Goal: Task Accomplishment & Management: Complete application form

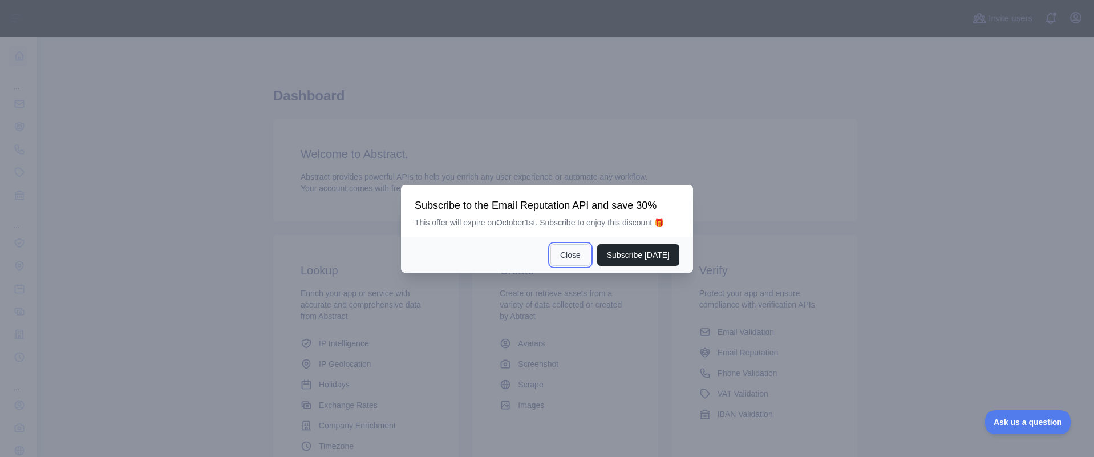
click at [573, 253] on button "Close" at bounding box center [570, 255] width 40 height 22
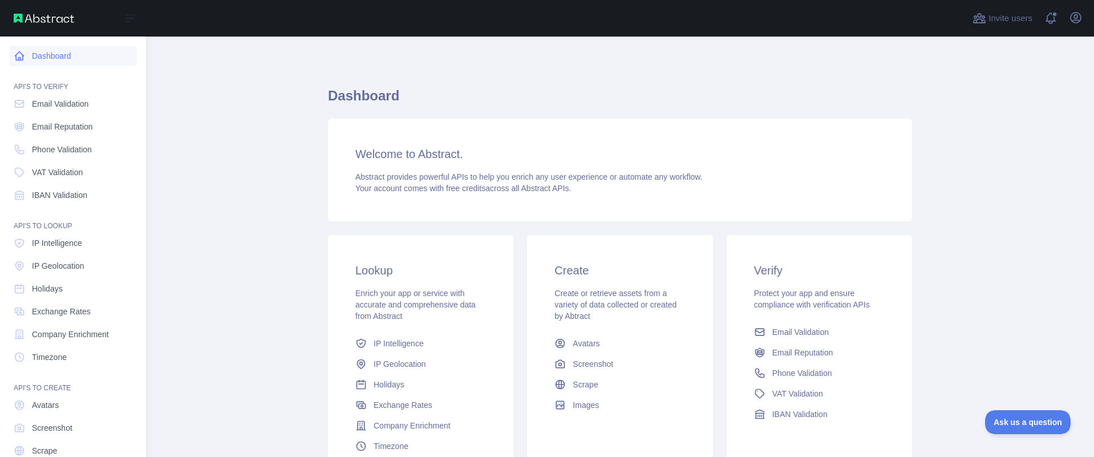
click at [44, 52] on link "Dashboard" at bounding box center [73, 56] width 128 height 21
click at [62, 151] on span "Phone Validation" at bounding box center [62, 149] width 60 height 11
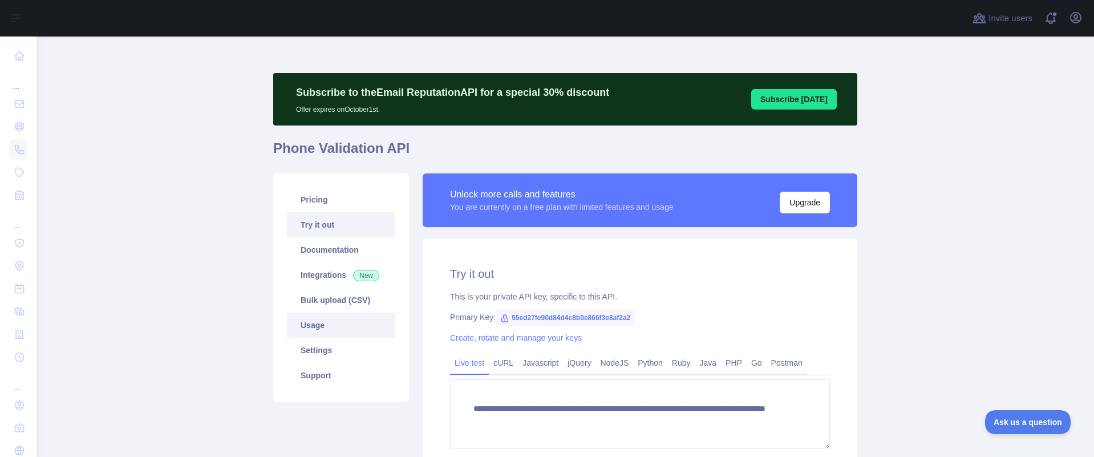
click at [328, 323] on link "Usage" at bounding box center [341, 325] width 108 height 25
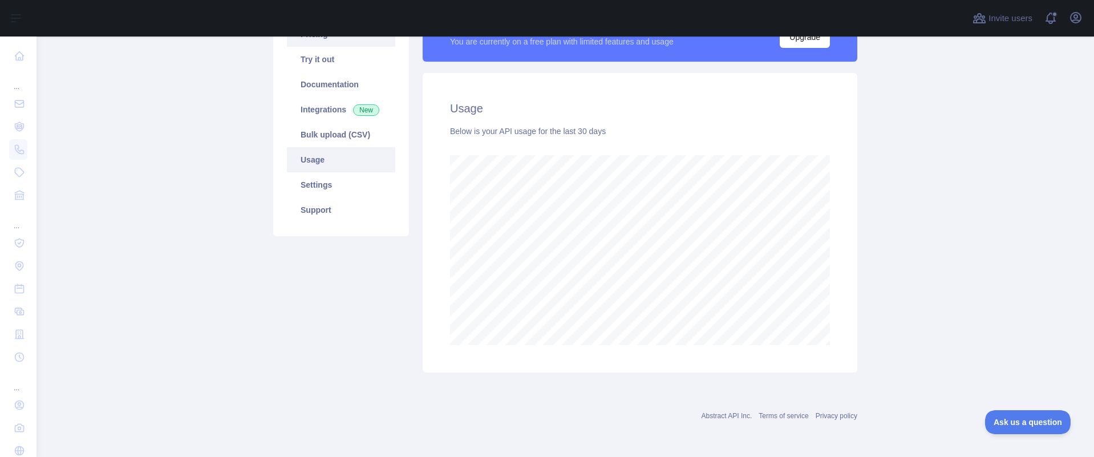
scroll to position [51, 0]
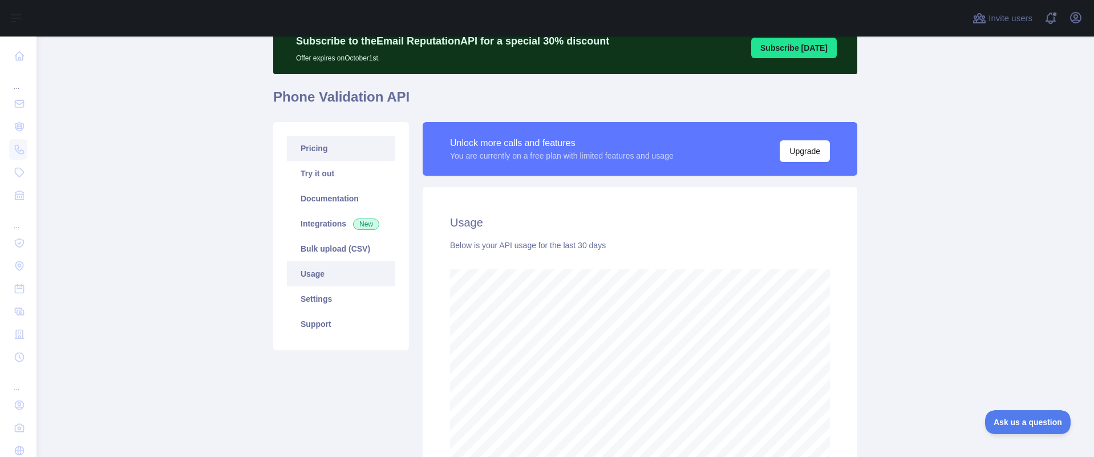
click at [327, 148] on link "Pricing" at bounding box center [341, 148] width 108 height 25
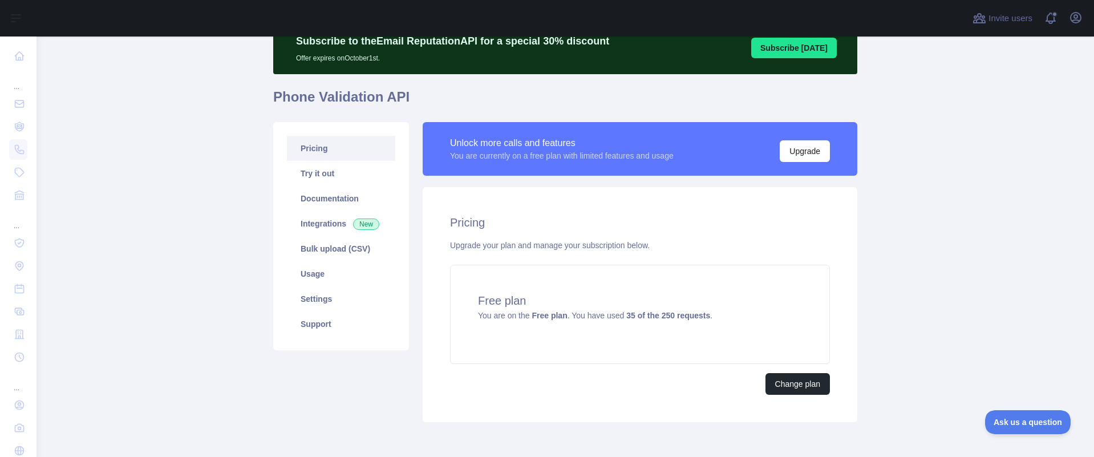
scroll to position [101, 0]
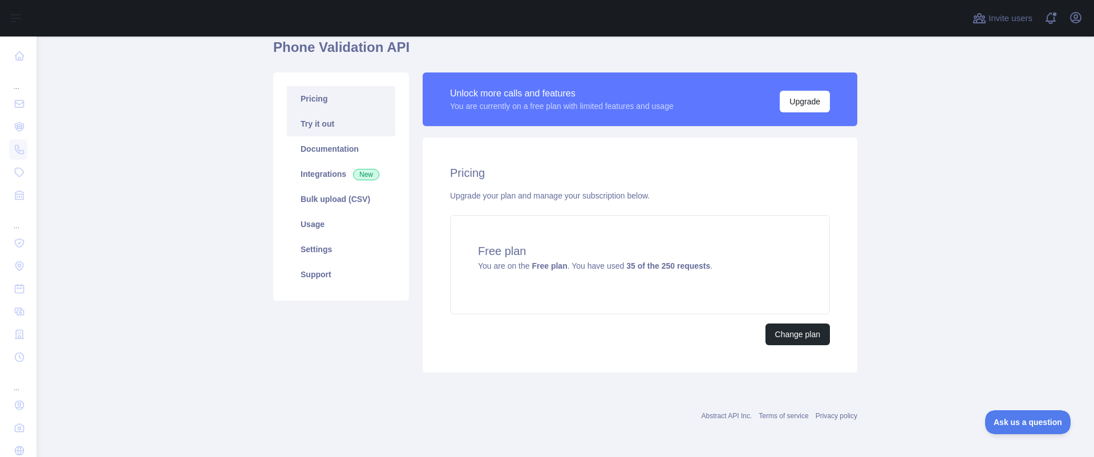
click at [330, 120] on link "Try it out" at bounding box center [341, 123] width 108 height 25
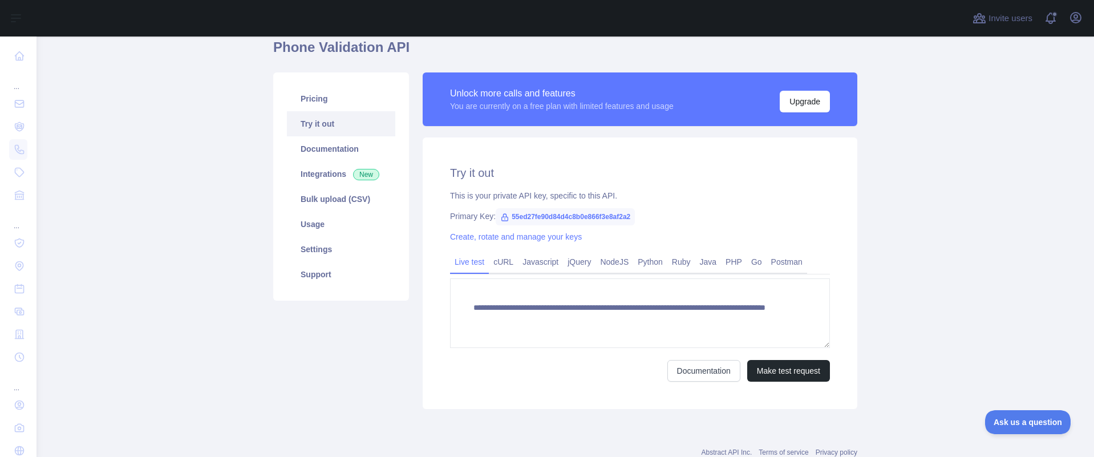
click at [583, 220] on span "55ed27fe90d84d4c8b0e866f3e8af2a2" at bounding box center [565, 216] width 139 height 17
click at [582, 220] on span "55ed27fe90d84d4c8b0e866f3e8af2a2" at bounding box center [565, 216] width 139 height 17
click at [555, 210] on span "55ed27fe90d84d4c8b0e866f3e8af2a2" at bounding box center [565, 216] width 139 height 17
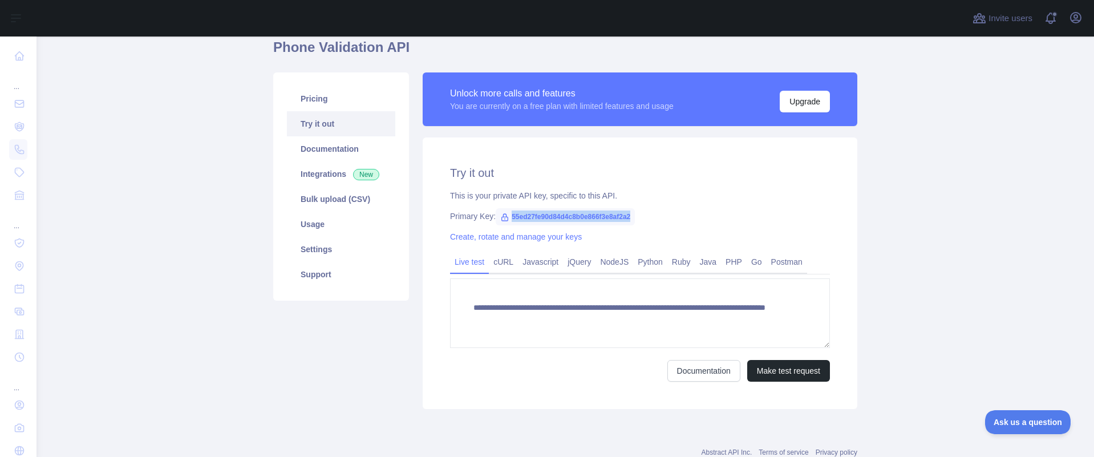
click at [530, 211] on span "55ed27fe90d84d4c8b0e866f3e8af2a2" at bounding box center [565, 216] width 139 height 17
click at [528, 211] on span "55ed27fe90d84d4c8b0e866f3e8af2a2" at bounding box center [565, 216] width 139 height 17
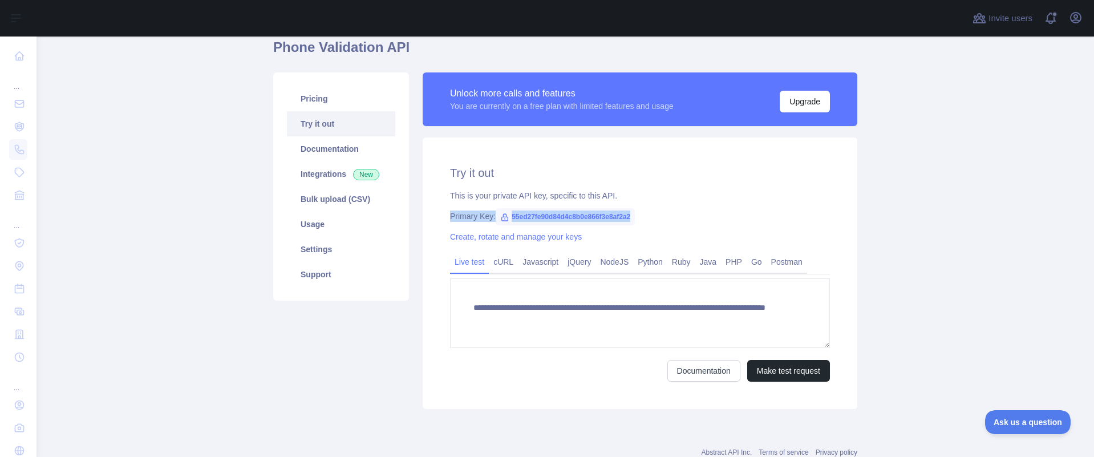
click at [528, 211] on span "55ed27fe90d84d4c8b0e866f3e8af2a2" at bounding box center [565, 216] width 139 height 17
click at [527, 215] on span "55ed27fe90d84d4c8b0e866f3e8af2a2" at bounding box center [565, 216] width 139 height 17
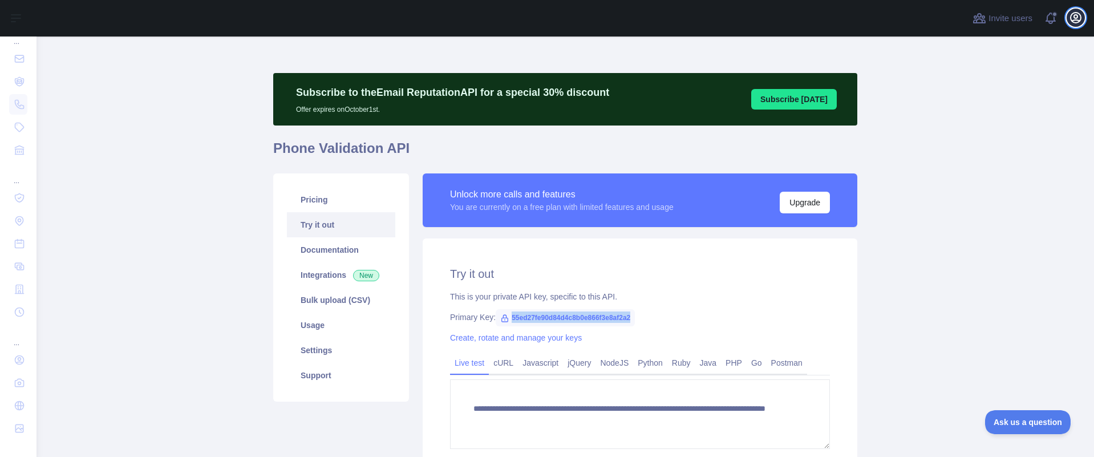
click at [1072, 20] on icon "button" at bounding box center [1076, 18] width 14 height 14
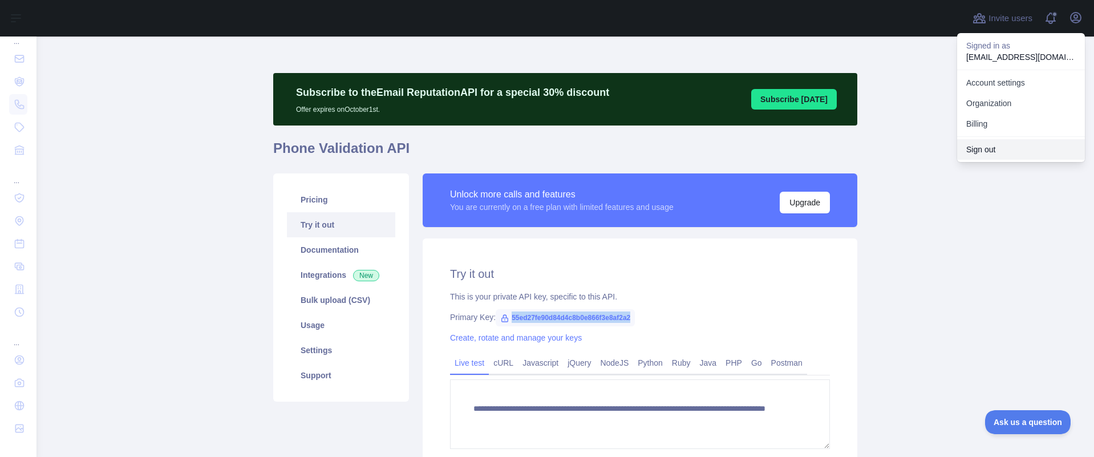
click at [1009, 155] on button "Sign out" at bounding box center [1021, 149] width 128 height 21
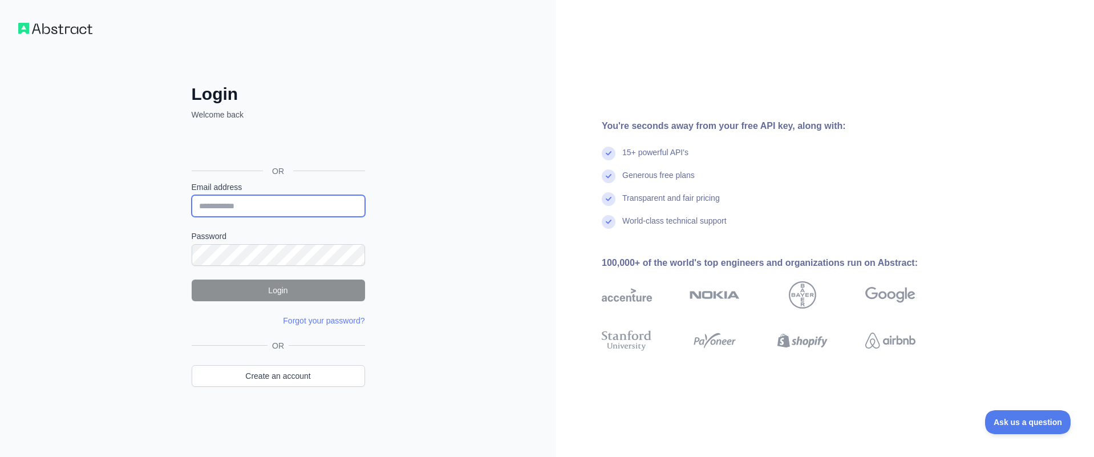
click at [236, 205] on input "Email address" at bounding box center [278, 206] width 173 height 22
paste input "**********"
type input "**********"
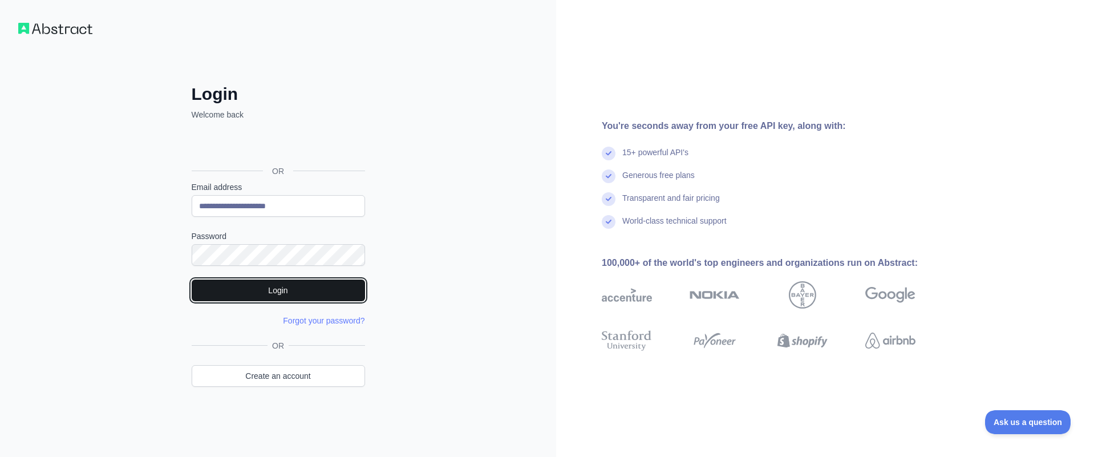
click at [219, 281] on button "Login" at bounding box center [278, 290] width 173 height 22
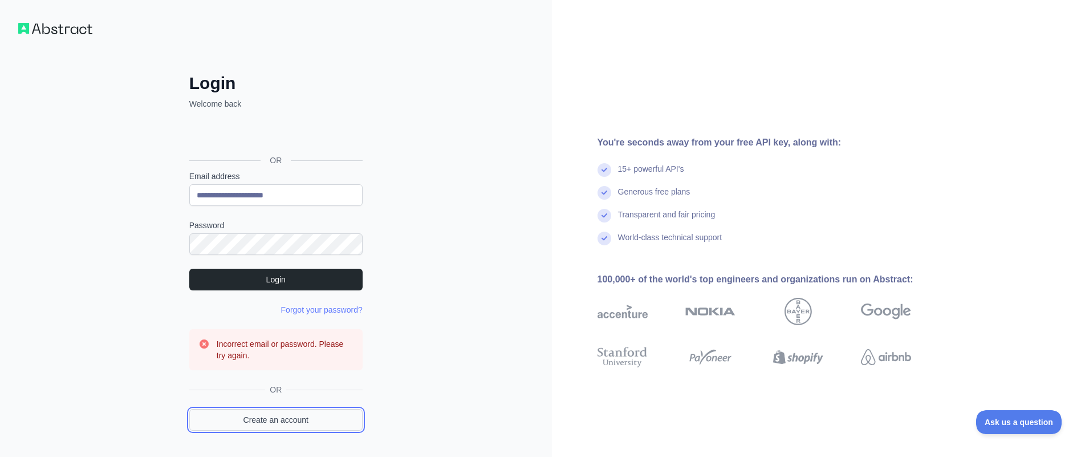
click at [273, 409] on link "Create an account" at bounding box center [275, 420] width 173 height 22
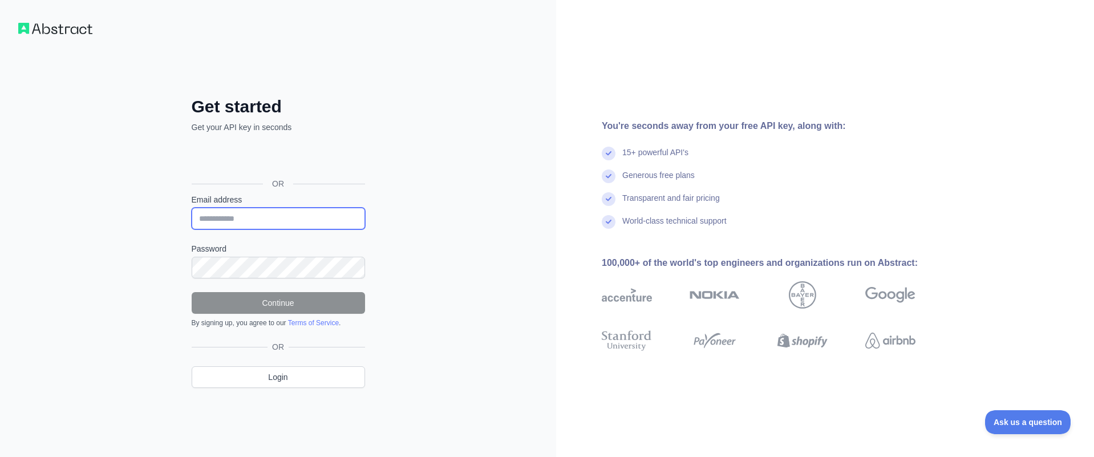
click at [247, 220] on input "Email address" at bounding box center [278, 219] width 173 height 22
paste input "**********"
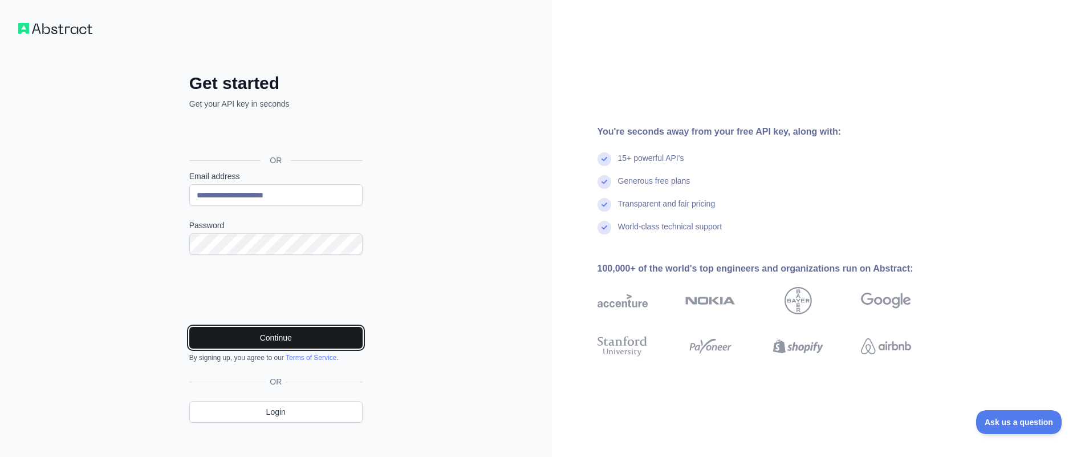
click at [298, 337] on button "Continue" at bounding box center [275, 338] width 173 height 22
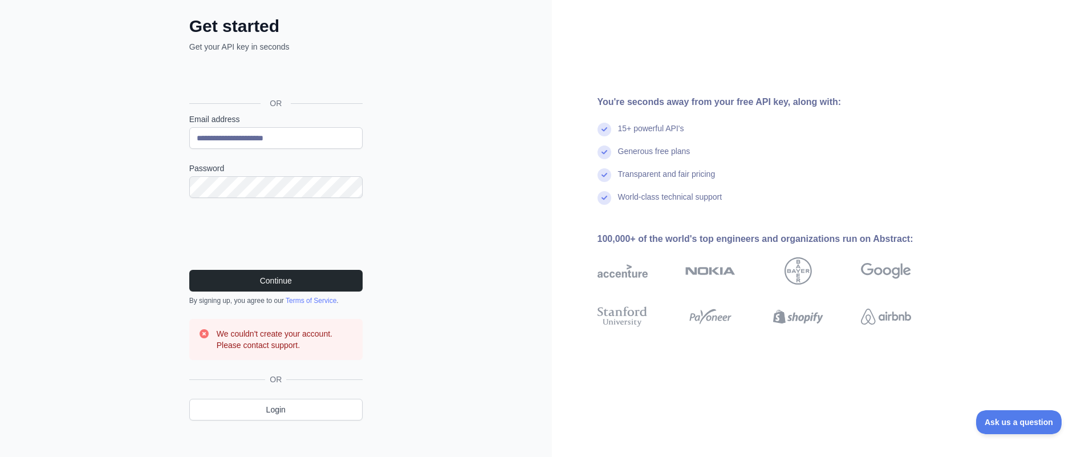
scroll to position [66, 0]
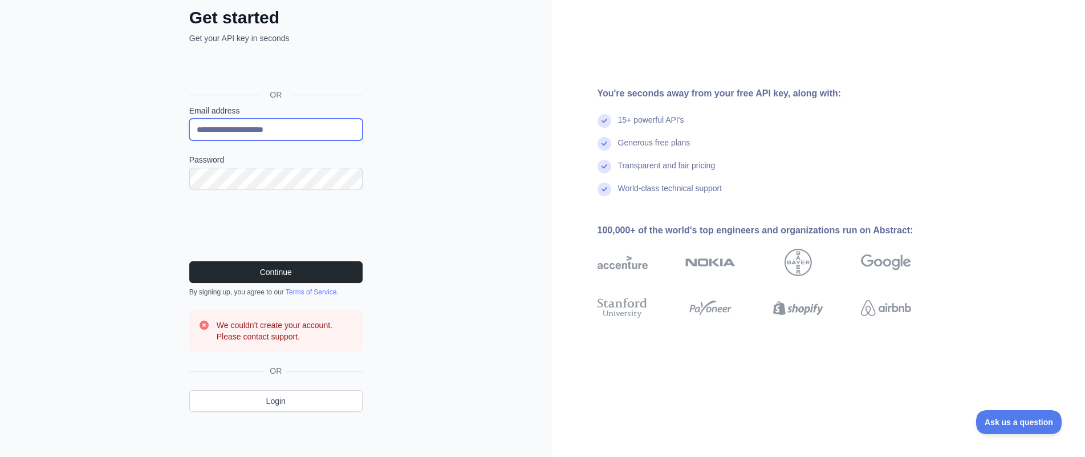
click at [285, 129] on input "**********" at bounding box center [275, 130] width 173 height 22
paste input "**"
click at [198, 125] on input "**********" at bounding box center [275, 130] width 173 height 22
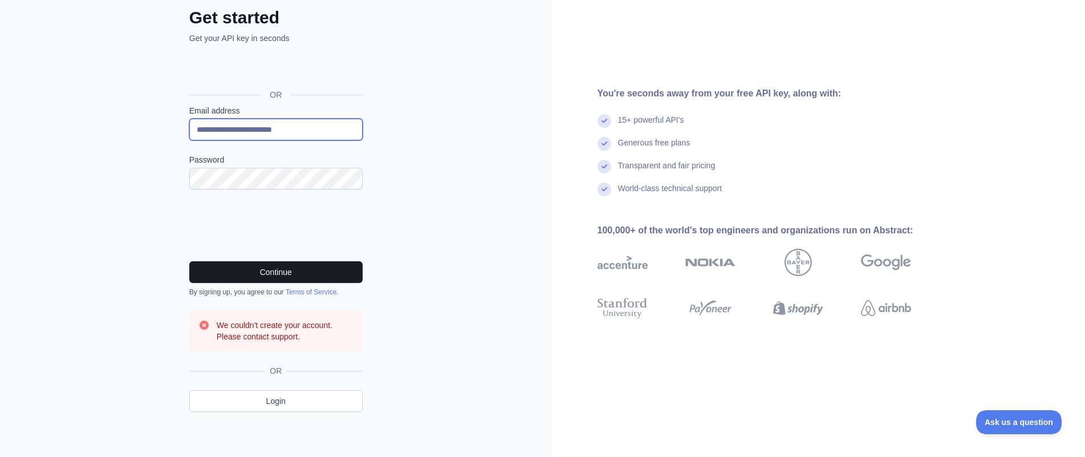
type input "**********"
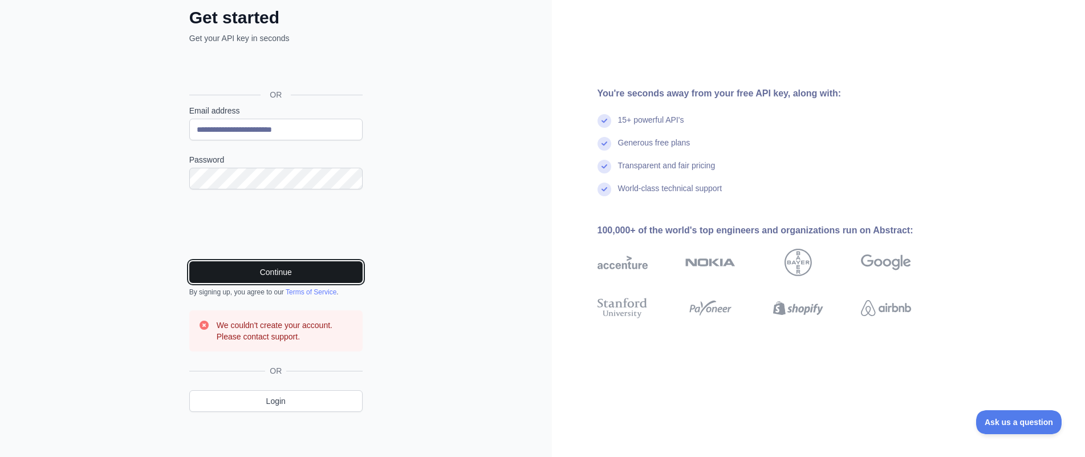
click at [287, 262] on button "Continue" at bounding box center [275, 272] width 173 height 22
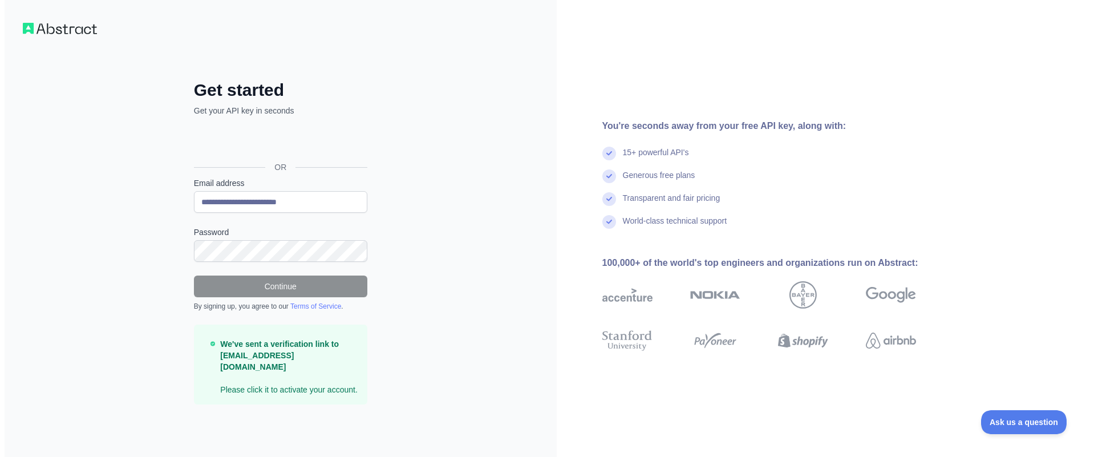
scroll to position [0, 0]
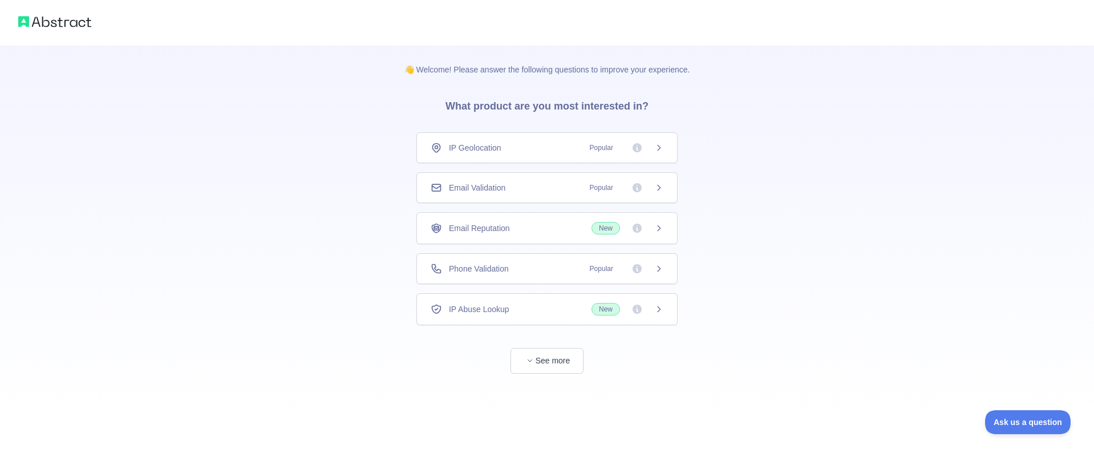
click at [506, 274] on div "Phone Validation Popular" at bounding box center [546, 268] width 261 height 31
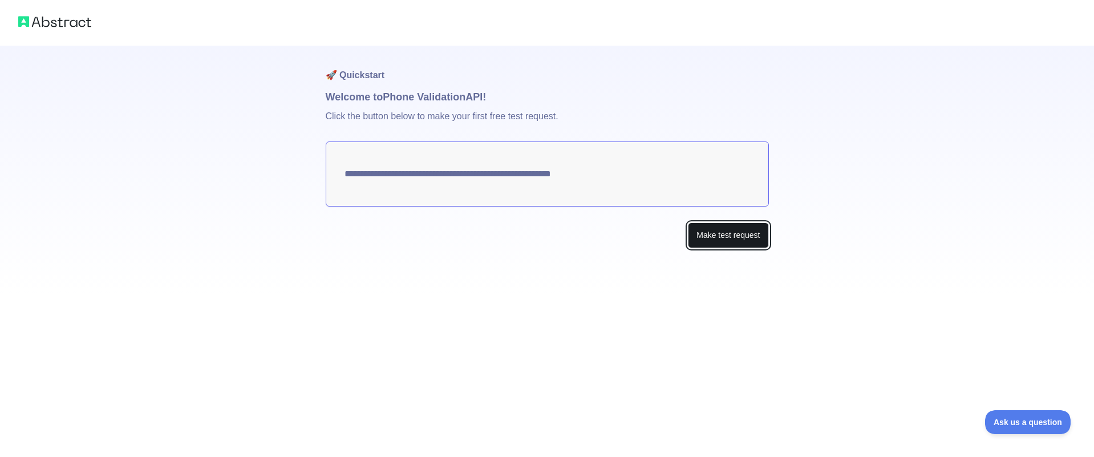
click at [704, 236] on button "Make test request" at bounding box center [728, 235] width 80 height 26
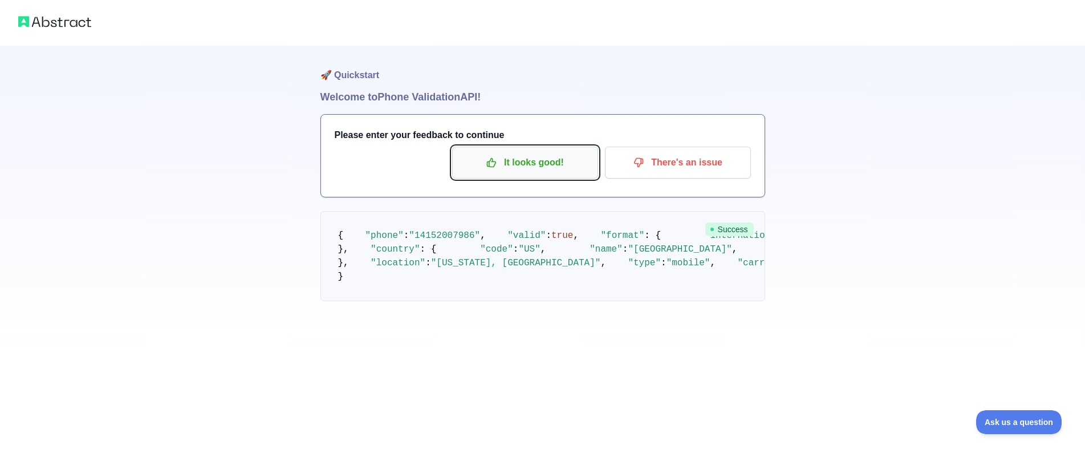
click at [553, 159] on p "It looks good!" at bounding box center [525, 162] width 129 height 19
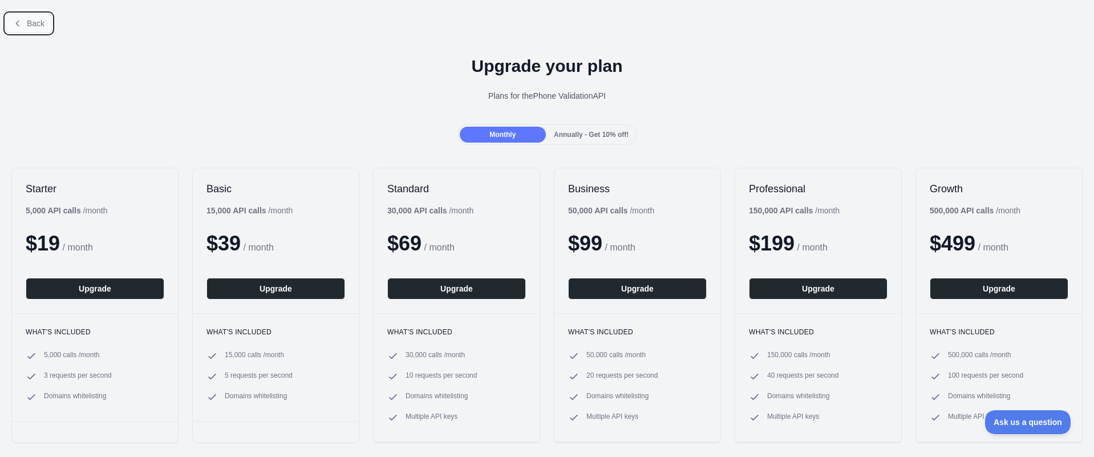
click at [36, 21] on span "Back" at bounding box center [36, 23] width 18 height 9
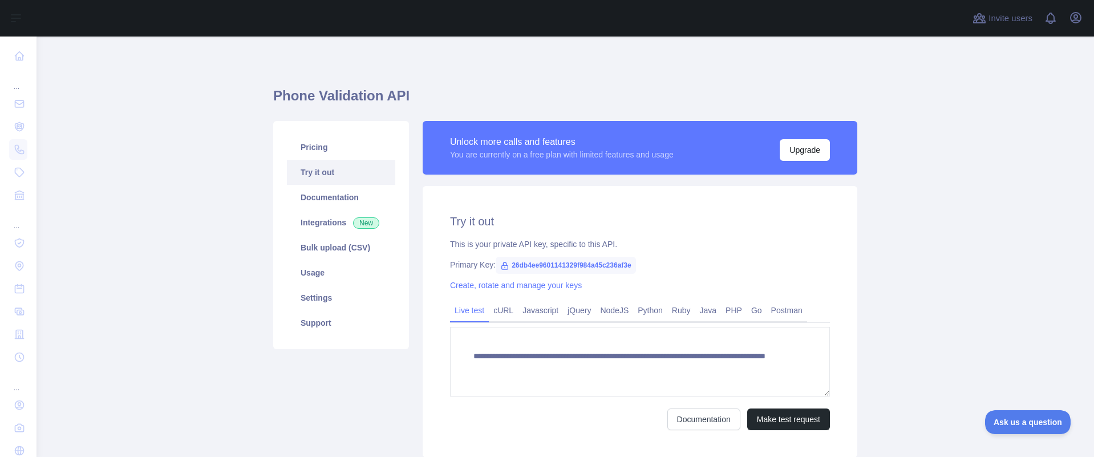
click at [528, 265] on span "26db4ee9601141329f984a45c236af3e" at bounding box center [566, 265] width 140 height 17
copy span "26db4ee9601141329f984a45c236af3e"
click at [320, 147] on link "Pricing" at bounding box center [341, 147] width 108 height 25
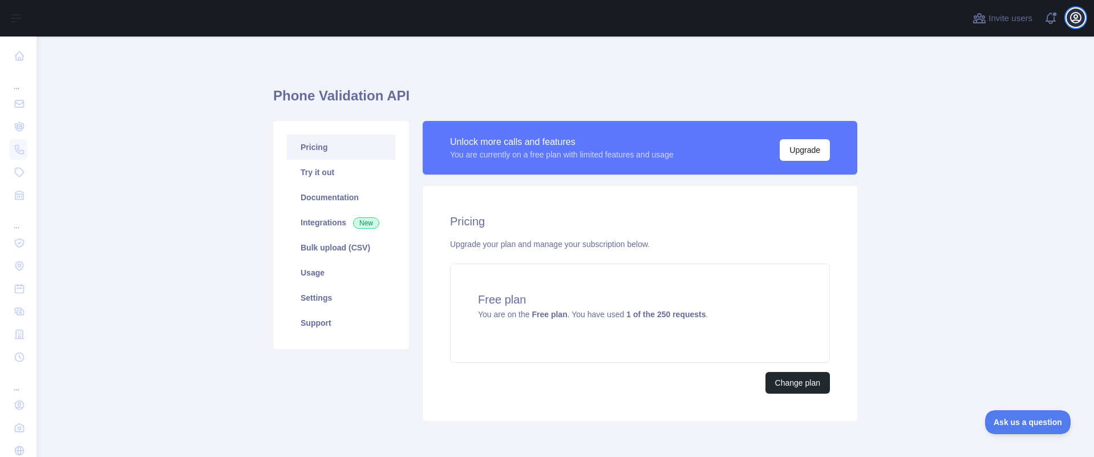
click at [1076, 21] on icon "button" at bounding box center [1076, 18] width 14 height 14
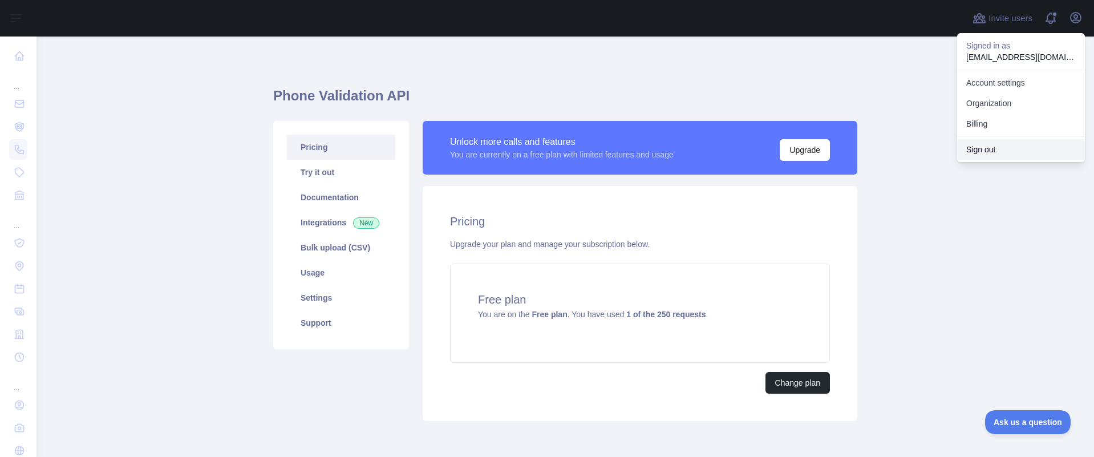
click at [1011, 147] on button "Sign out" at bounding box center [1021, 149] width 128 height 21
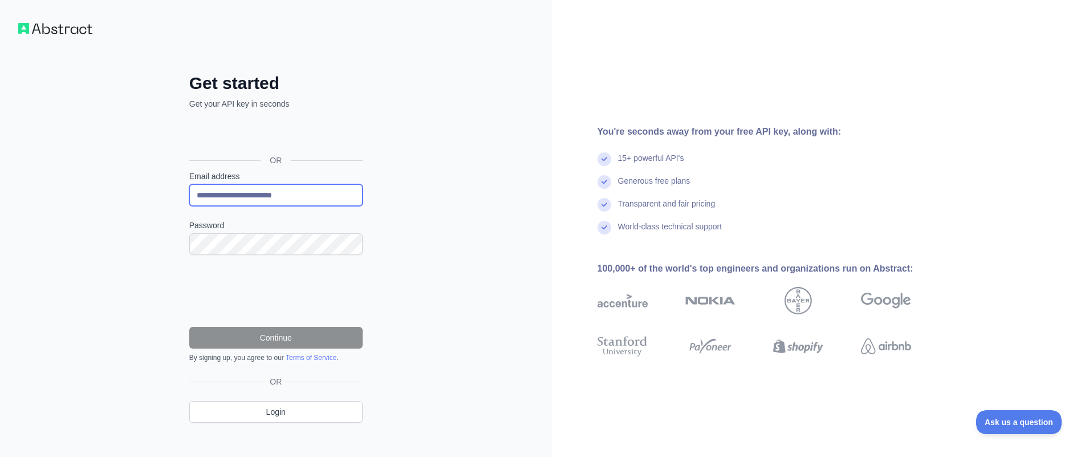
click at [203, 193] on input "**********" at bounding box center [275, 195] width 173 height 22
type input "**********"
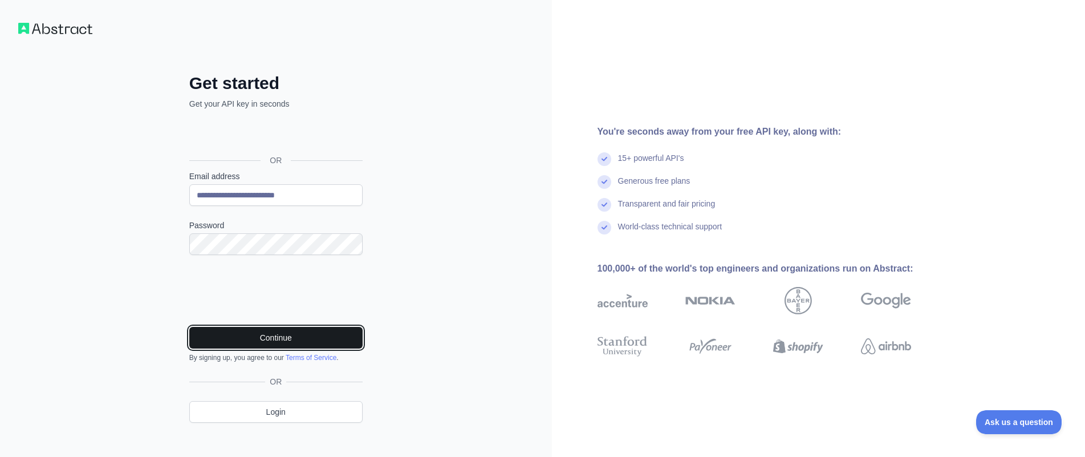
click at [285, 339] on button "Continue" at bounding box center [275, 338] width 173 height 22
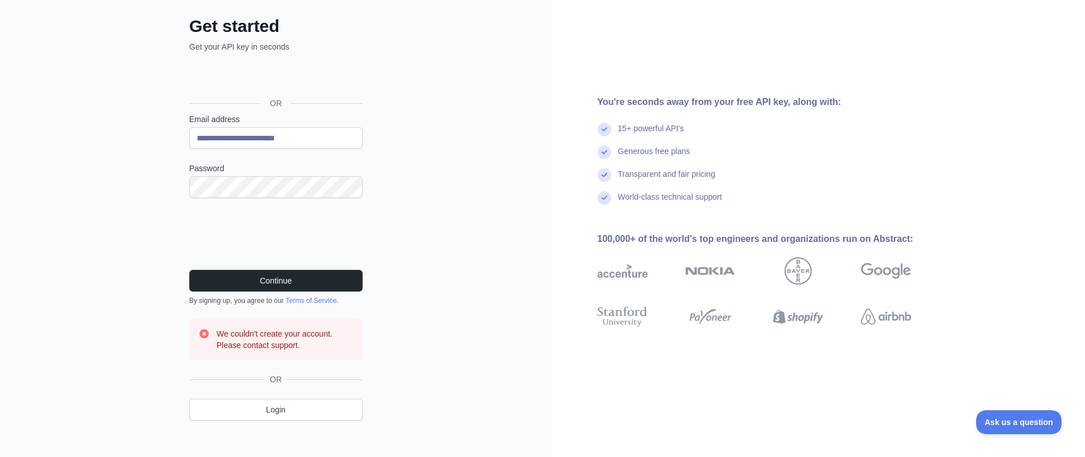
scroll to position [66, 0]
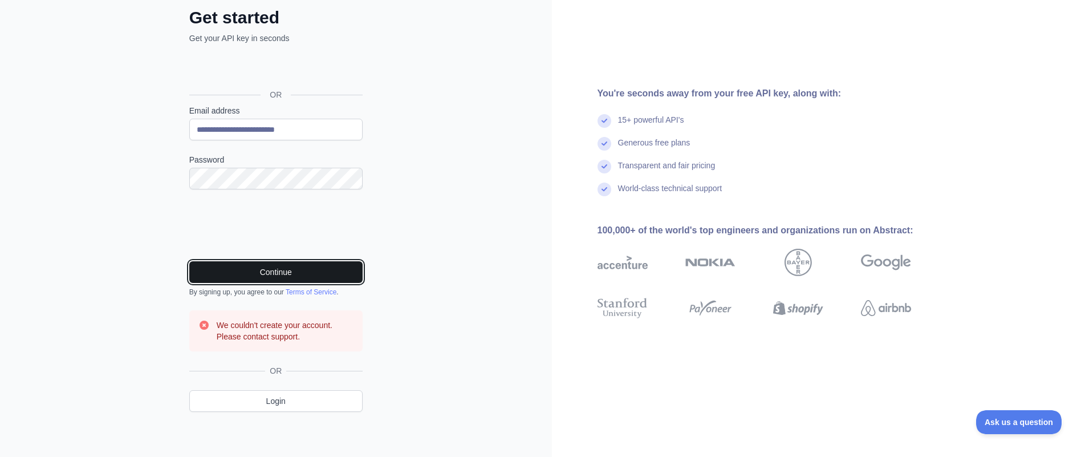
click at [299, 270] on button "Continue" at bounding box center [275, 272] width 173 height 22
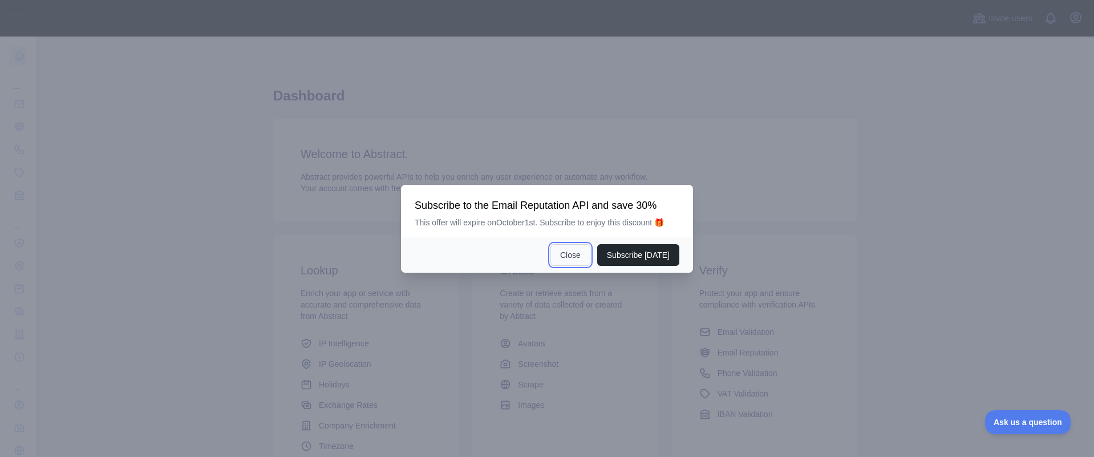
click at [590, 256] on button "Close" at bounding box center [570, 255] width 40 height 22
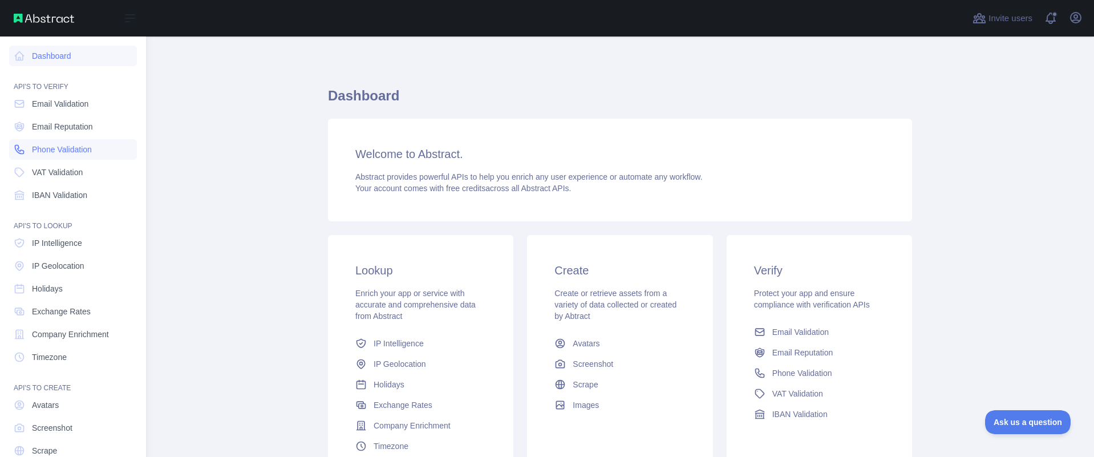
click at [71, 148] on span "Phone Validation" at bounding box center [62, 149] width 60 height 11
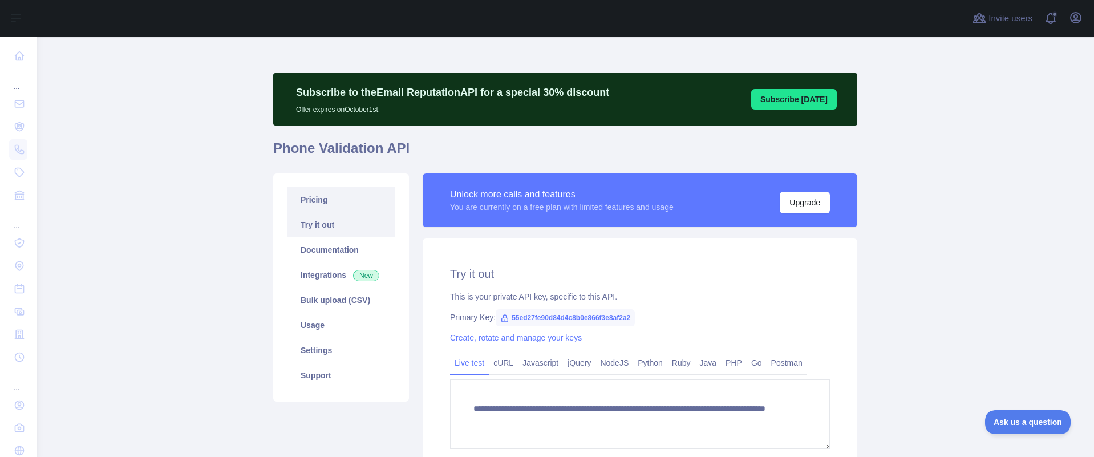
click at [336, 202] on link "Pricing" at bounding box center [341, 199] width 108 height 25
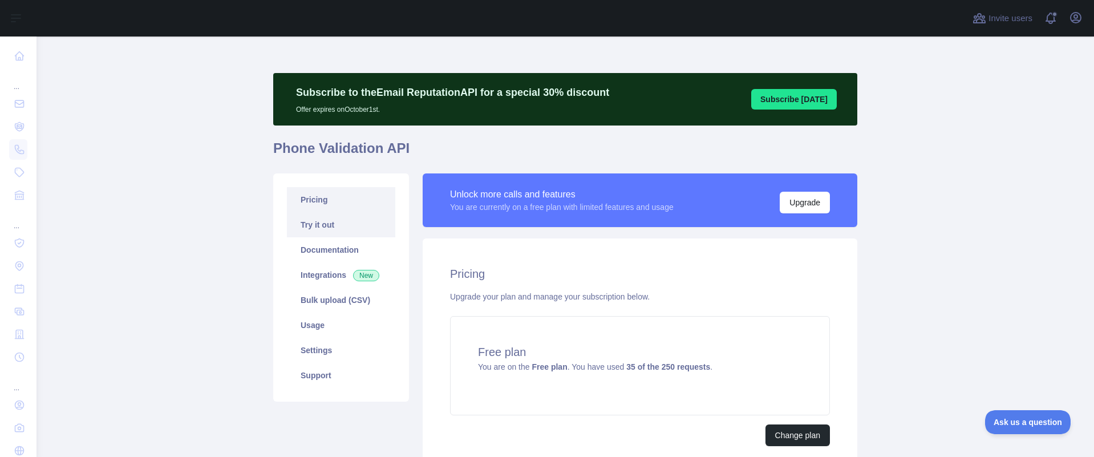
click at [341, 228] on link "Try it out" at bounding box center [341, 224] width 108 height 25
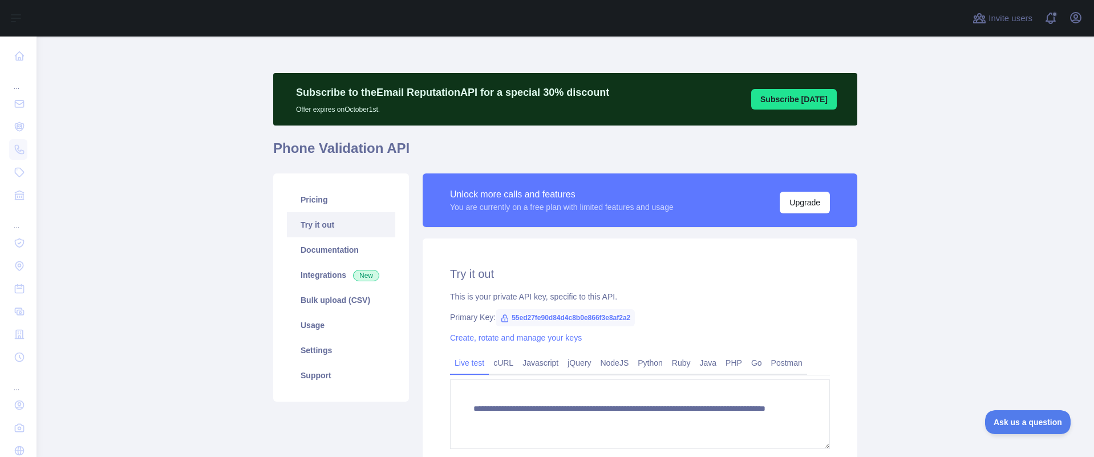
click at [530, 320] on span "55ed27fe90d84d4c8b0e866f3e8af2a2" at bounding box center [565, 317] width 139 height 17
copy span "55ed27fe90d84d4c8b0e866f3e8af2a2"
click at [1081, 14] on icon "button" at bounding box center [1076, 18] width 14 height 14
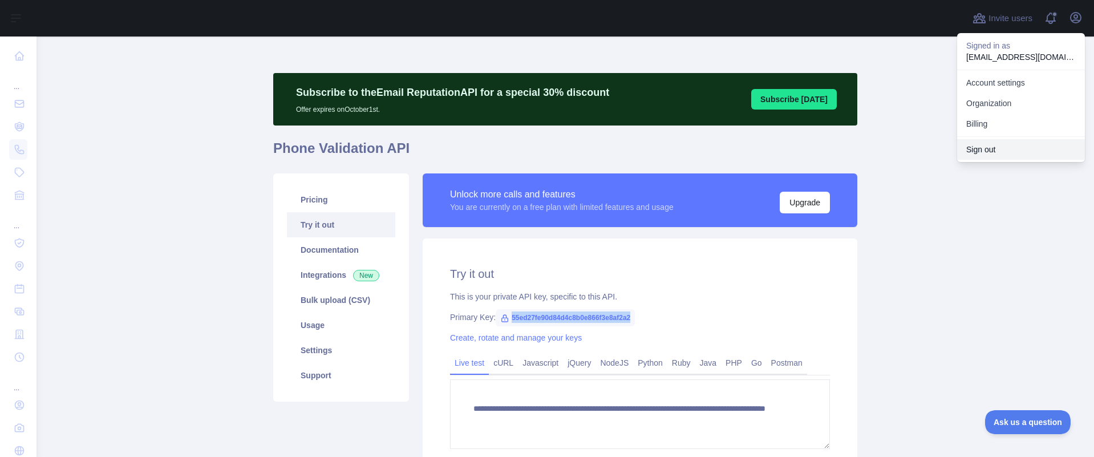
click at [968, 152] on button "Sign out" at bounding box center [1021, 149] width 128 height 21
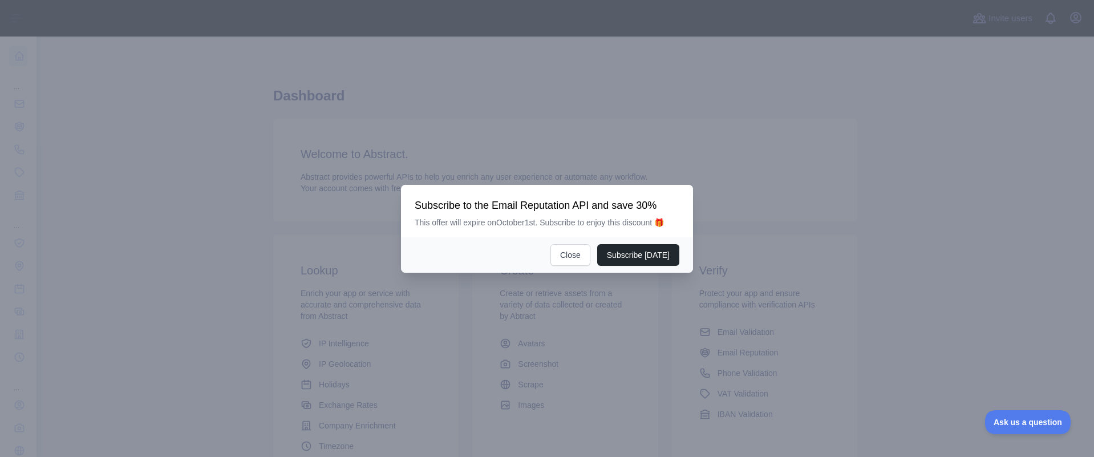
click at [582, 243] on div "Subscribe [DATE] Close" at bounding box center [547, 254] width 292 height 35
click at [560, 255] on button "Close" at bounding box center [570, 255] width 40 height 22
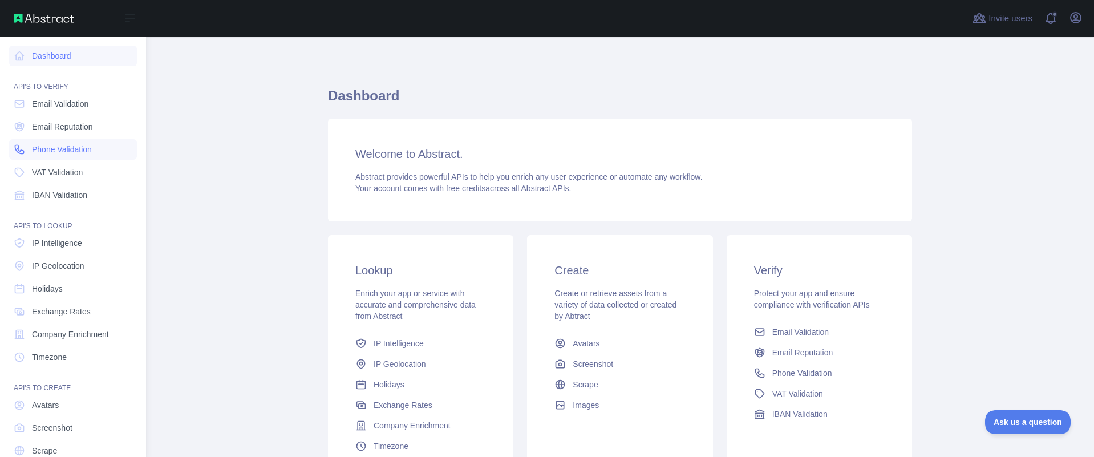
click at [56, 152] on span "Phone Validation" at bounding box center [62, 149] width 60 height 11
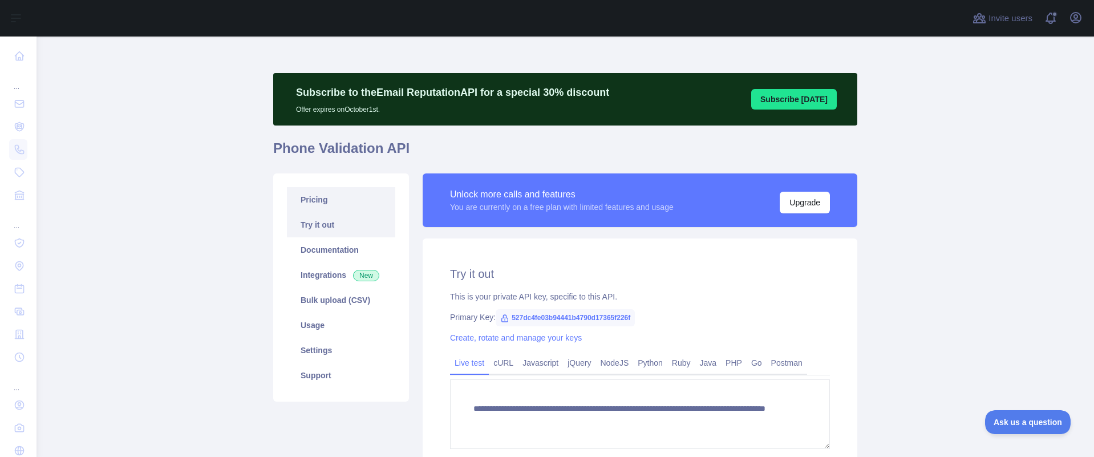
click at [331, 202] on link "Pricing" at bounding box center [341, 199] width 108 height 25
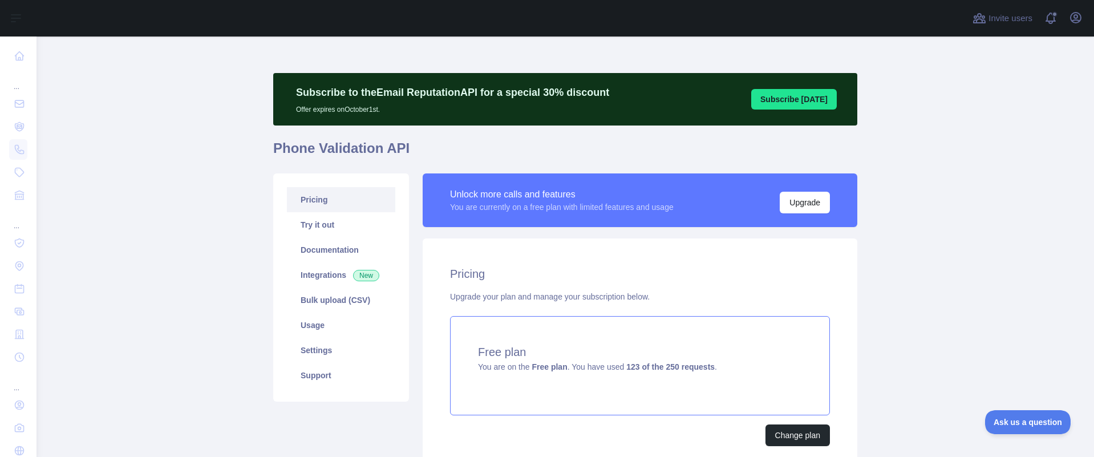
scroll to position [57, 0]
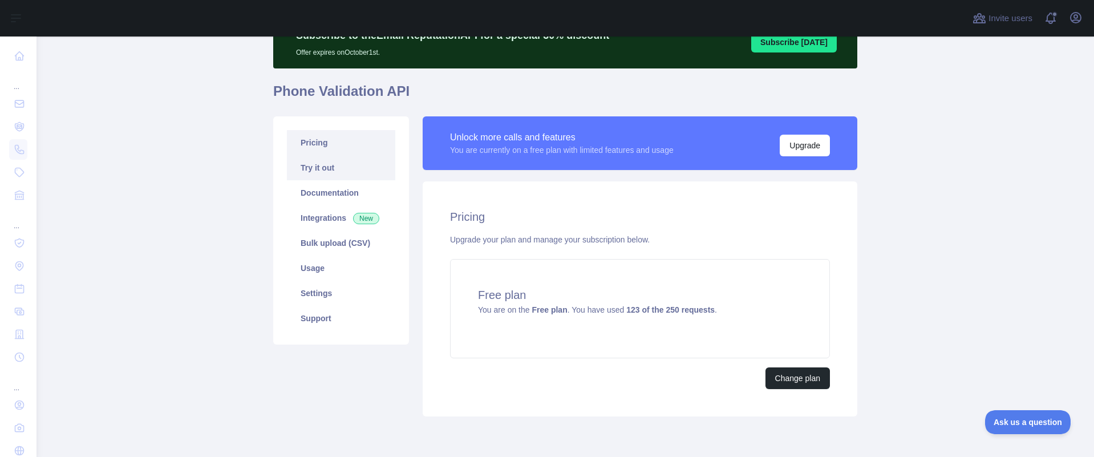
click at [332, 169] on link "Try it out" at bounding box center [341, 167] width 108 height 25
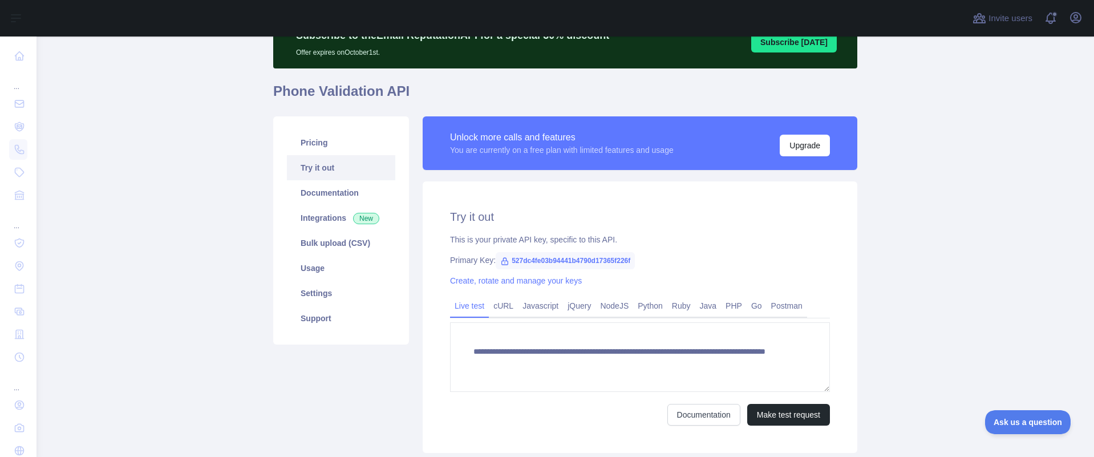
click at [587, 254] on span "527dc4fe03b94441b4790d17365f226f" at bounding box center [565, 260] width 139 height 17
copy span "527dc4fe03b94441b4790d17365f226f"
click at [343, 143] on link "Pricing" at bounding box center [341, 142] width 108 height 25
